Goal: Task Accomplishment & Management: Use online tool/utility

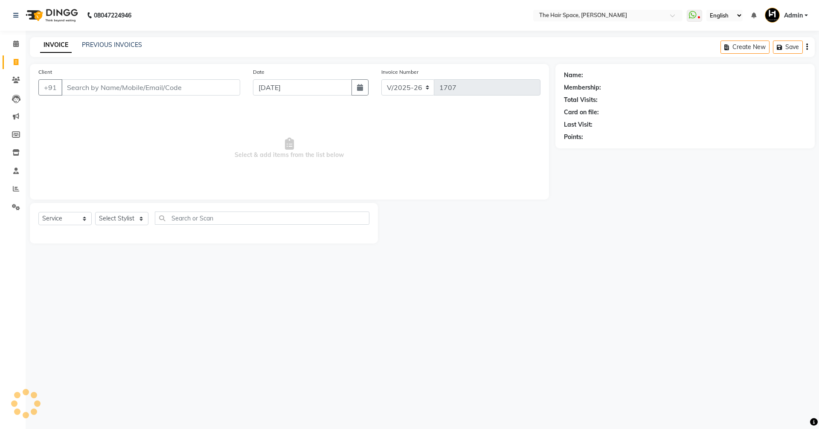
select select "6663"
select select "service"
click at [91, 45] on link "PREVIOUS INVOICES" at bounding box center [112, 45] width 60 height 8
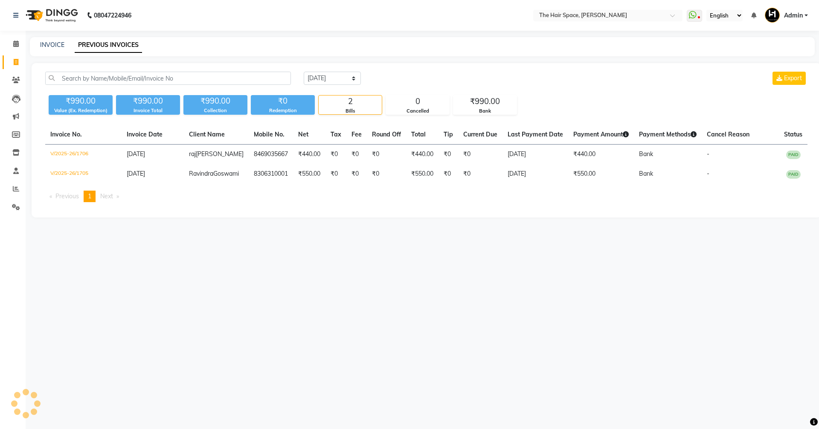
click at [92, 45] on link "PREVIOUS INVOICES" at bounding box center [108, 45] width 67 height 15
click at [56, 43] on link "INVOICE" at bounding box center [52, 45] width 24 height 8
select select "service"
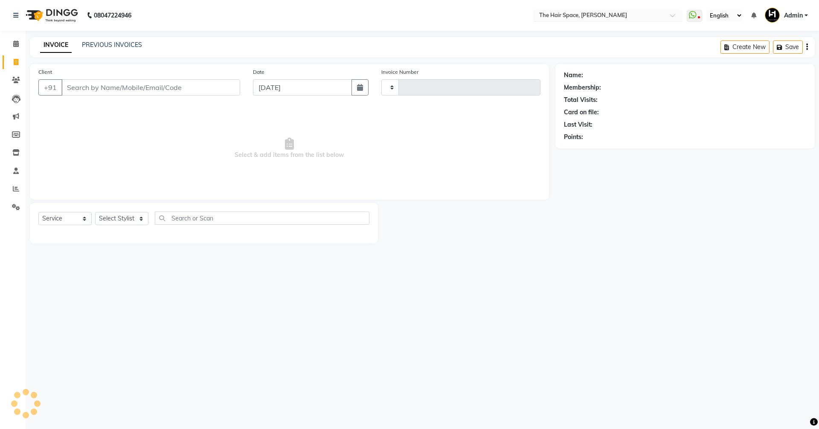
type input "1707"
select select "6663"
